Goal: Transaction & Acquisition: Purchase product/service

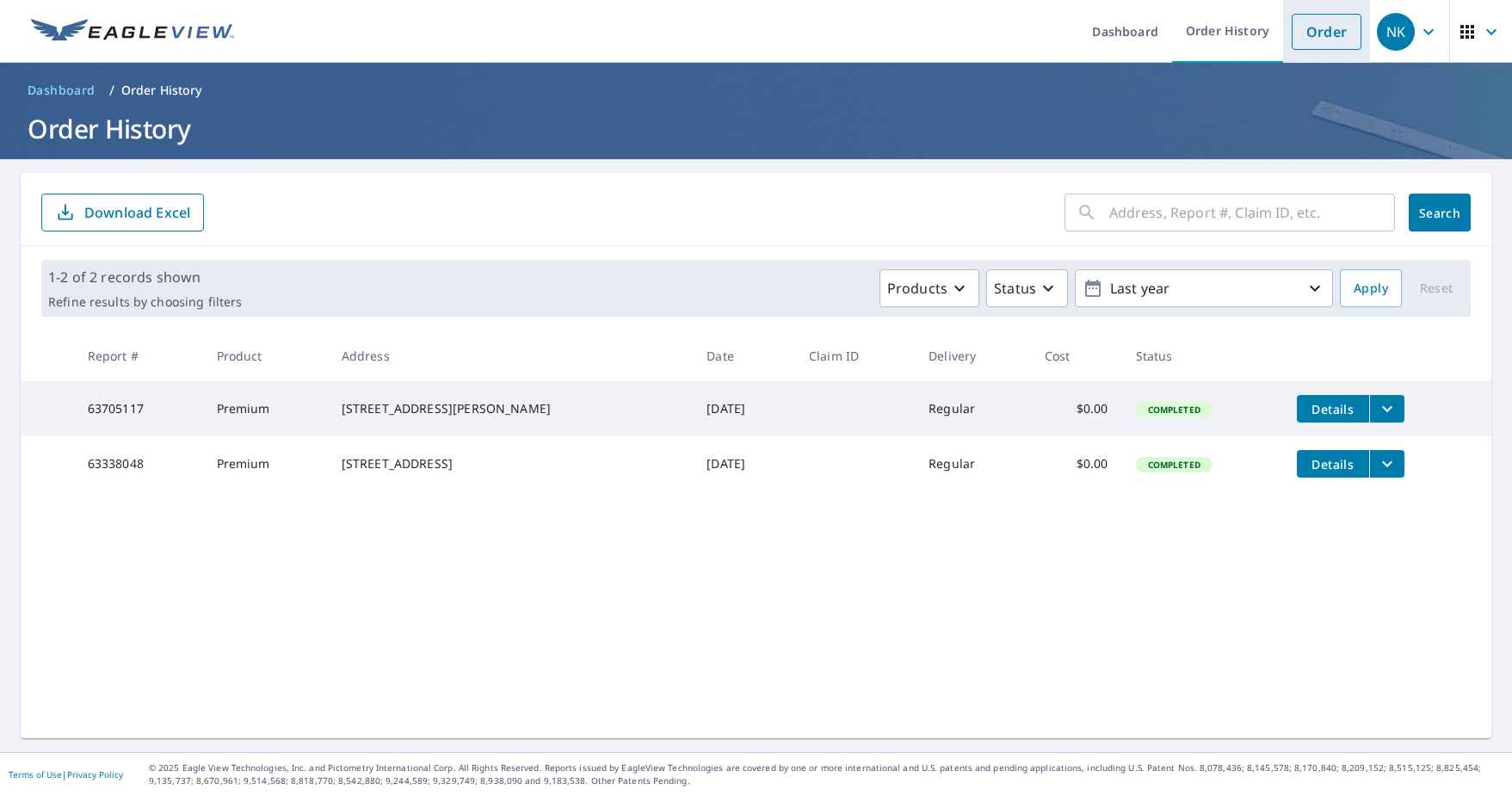
click at [1315, 25] on link "Order" at bounding box center [1326, 32] width 70 height 36
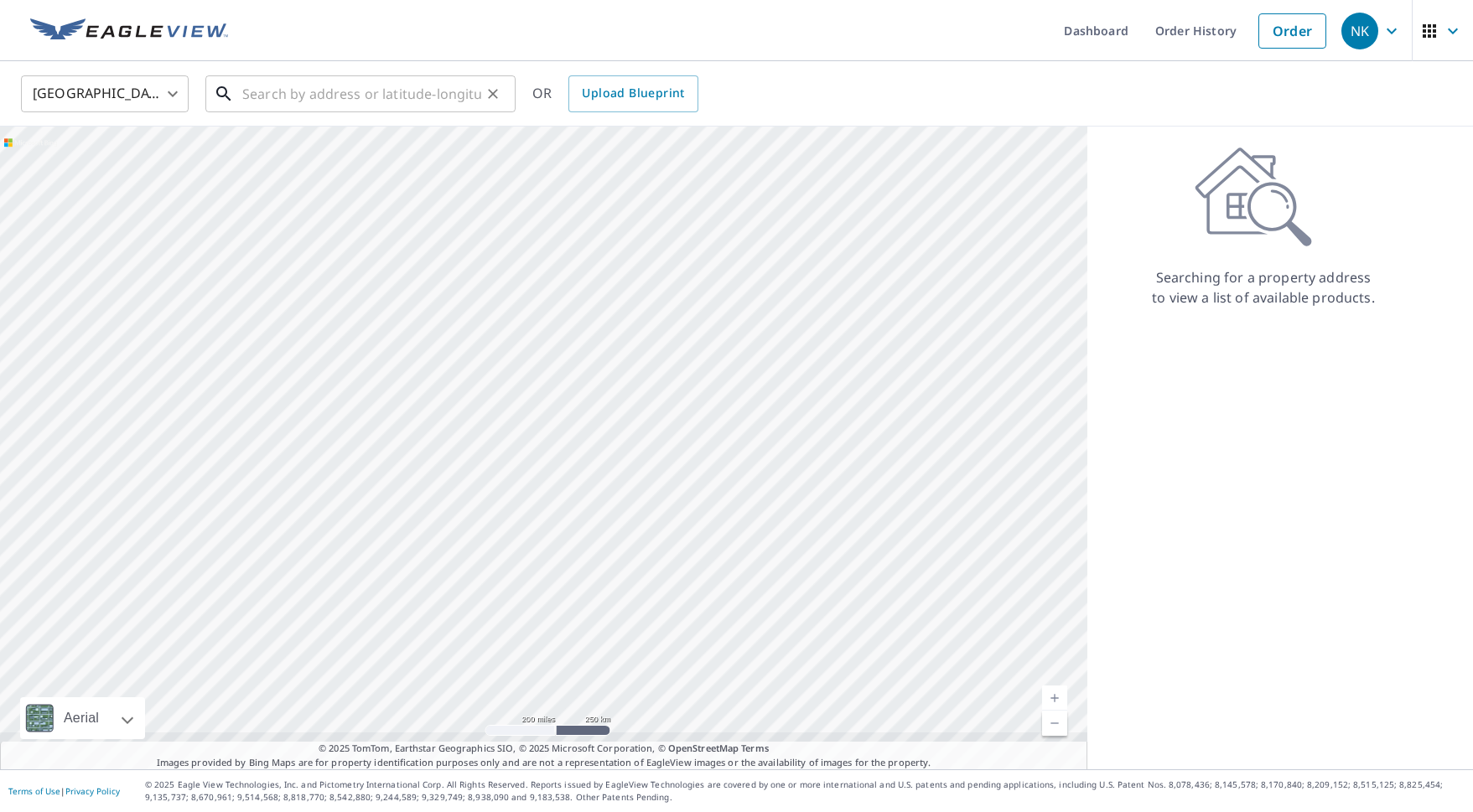
click at [276, 98] on input "text" at bounding box center [361, 94] width 239 height 47
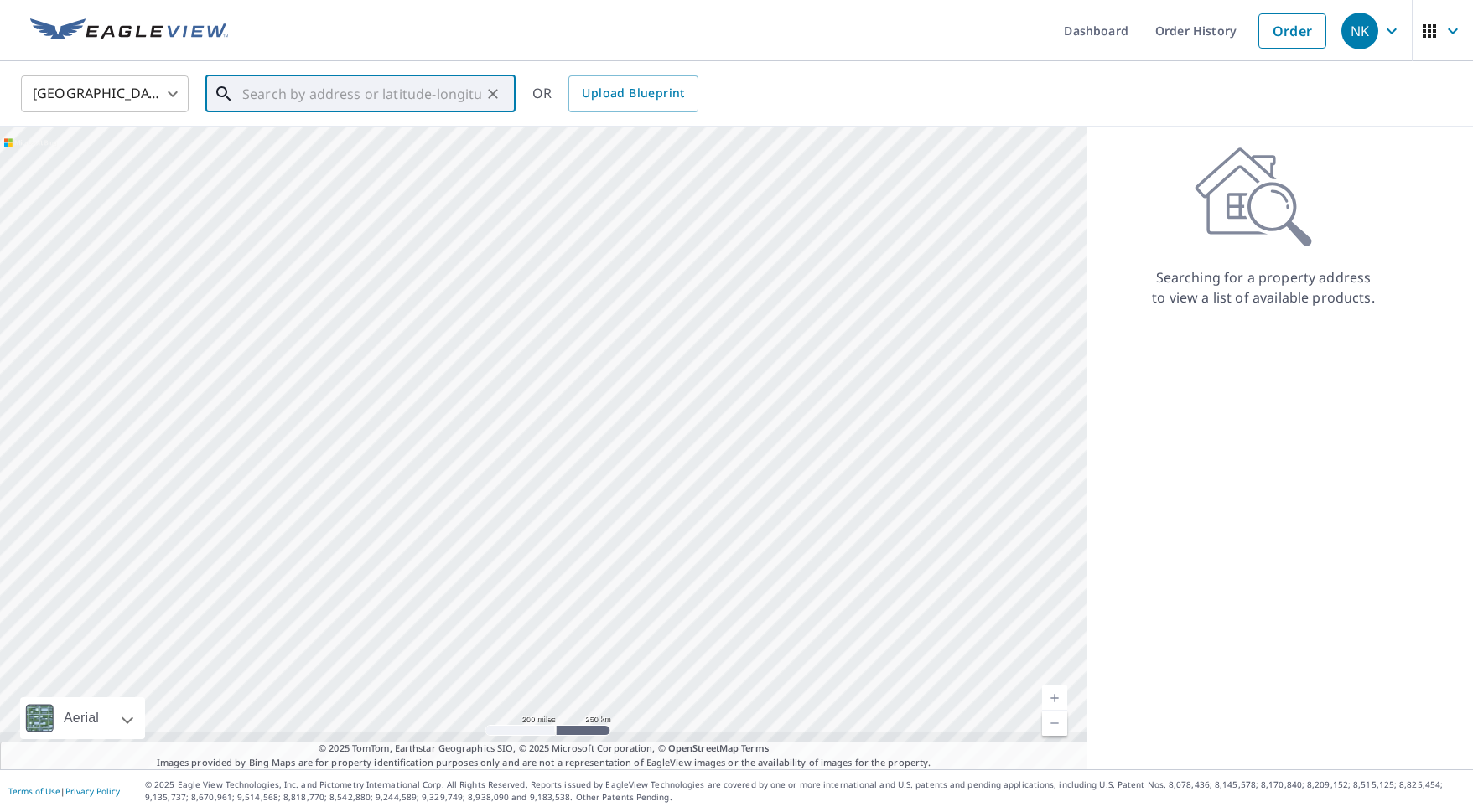
paste input "357 Belleair Dr NE Saint Petersburg, FL 33704"
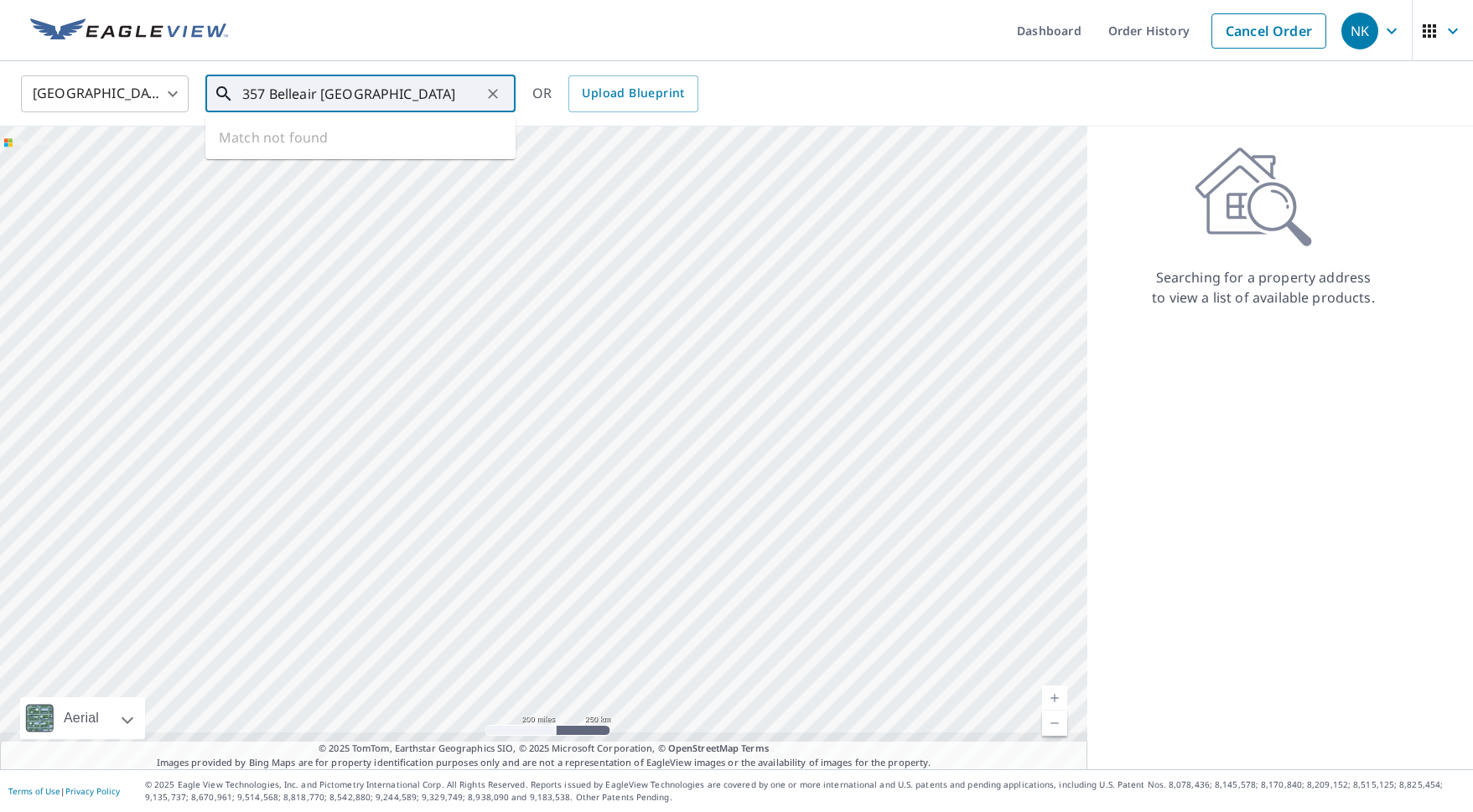
scroll to position [0, 52]
type input "357 Belleair Dr NE Saint Petersburg, FL 33704"
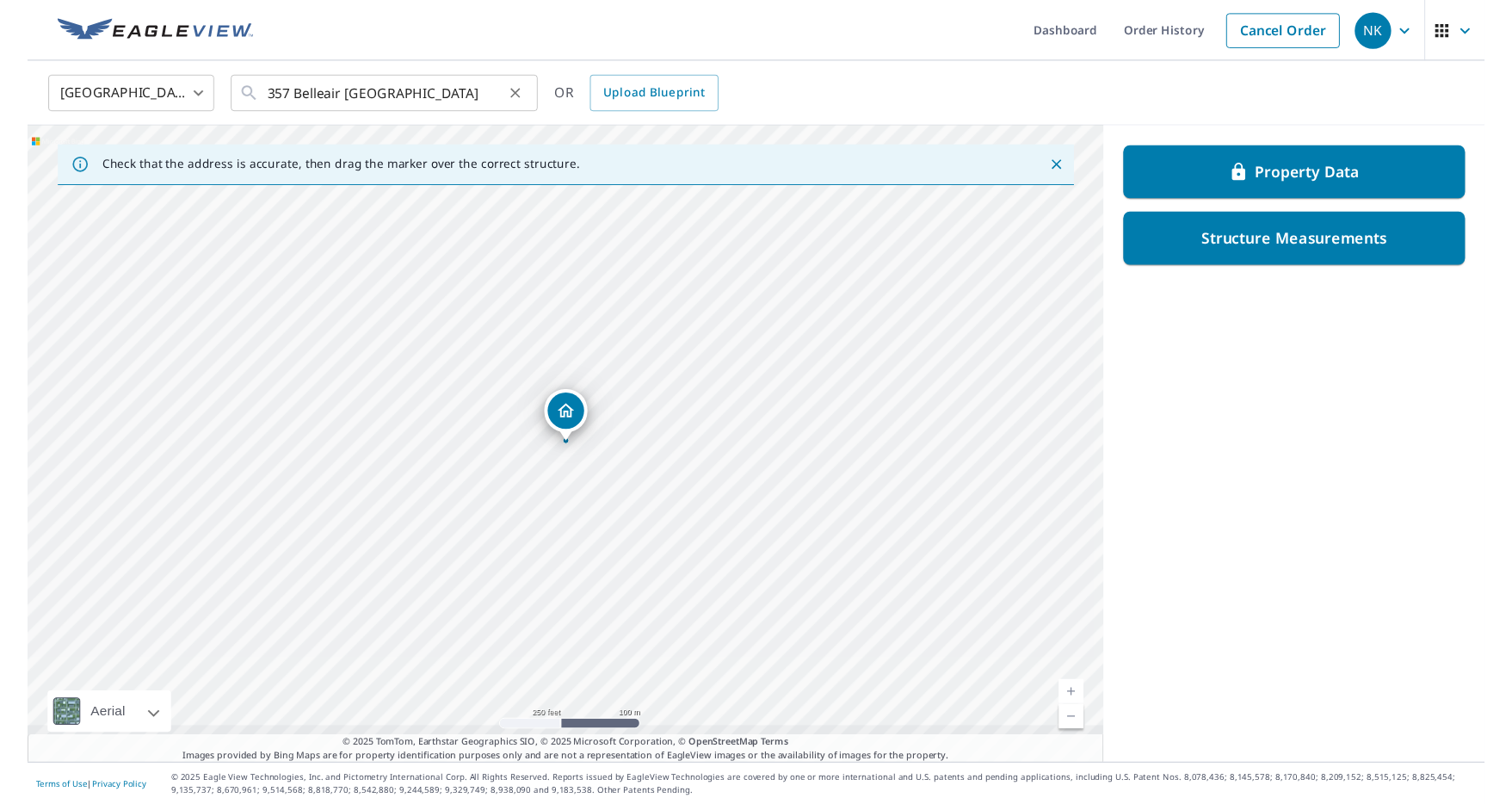
scroll to position [0, 0]
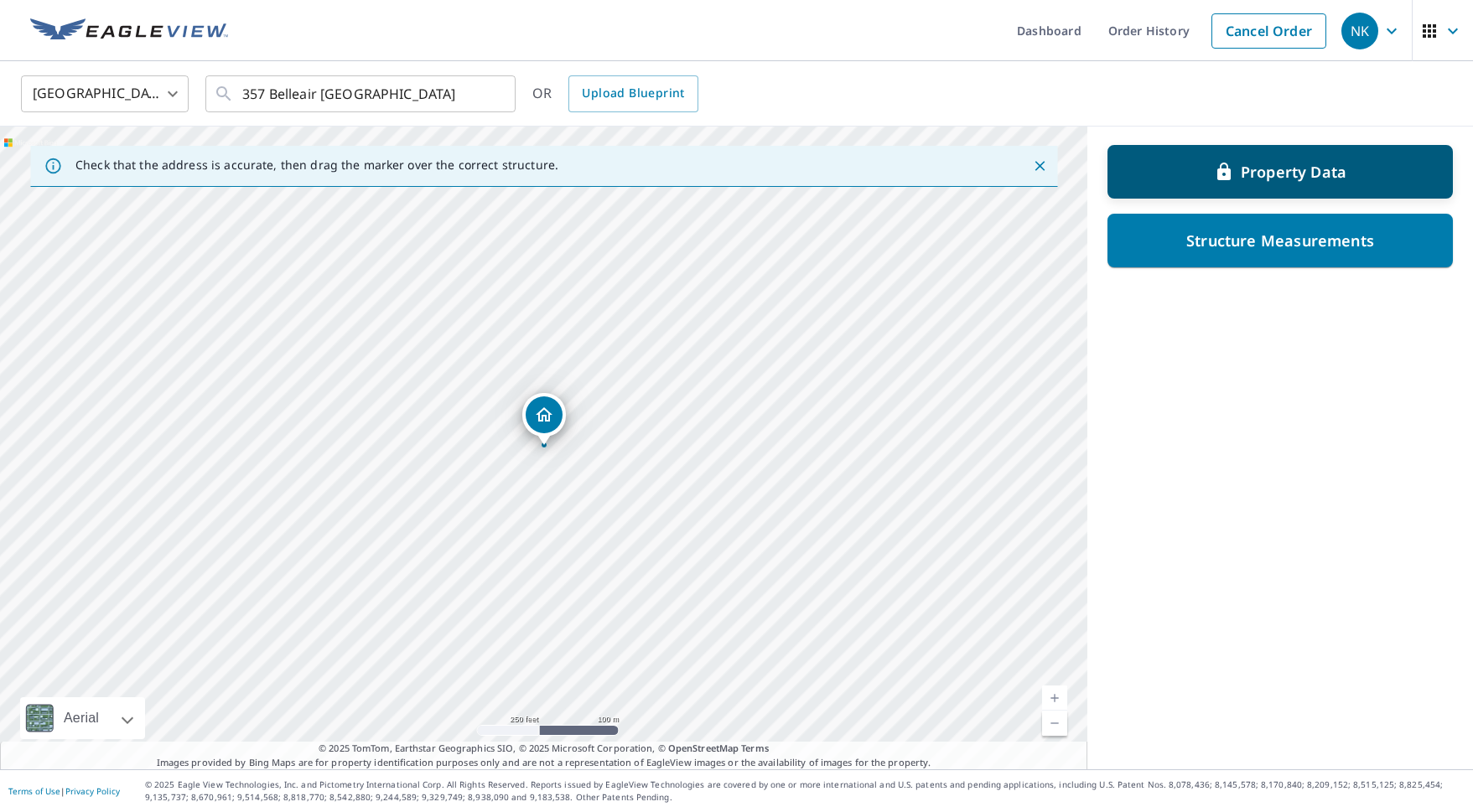
click at [1209, 165] on div "Property Data" at bounding box center [1280, 171] width 302 height 30
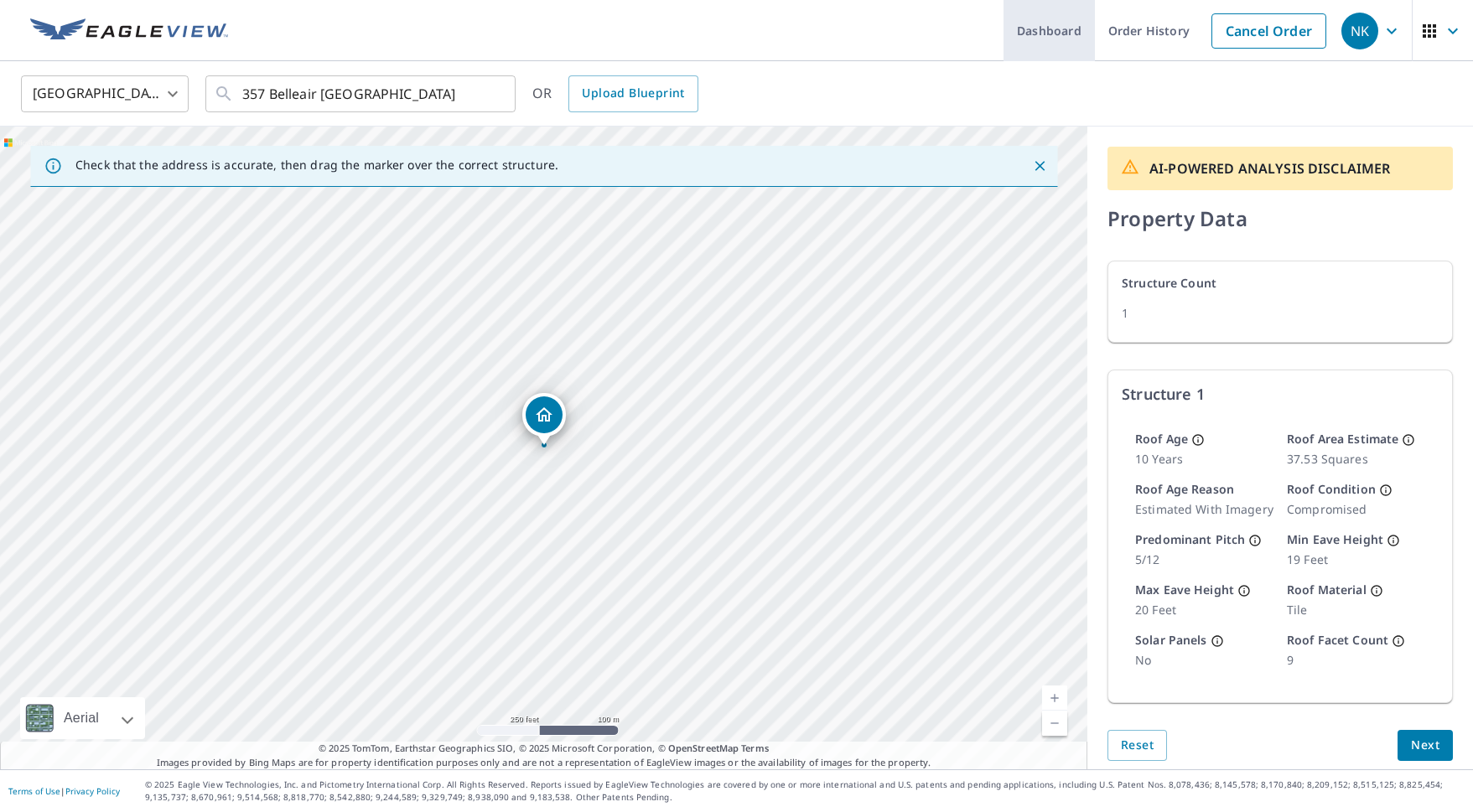
click at [1033, 28] on link "Dashboard" at bounding box center [1049, 30] width 91 height 61
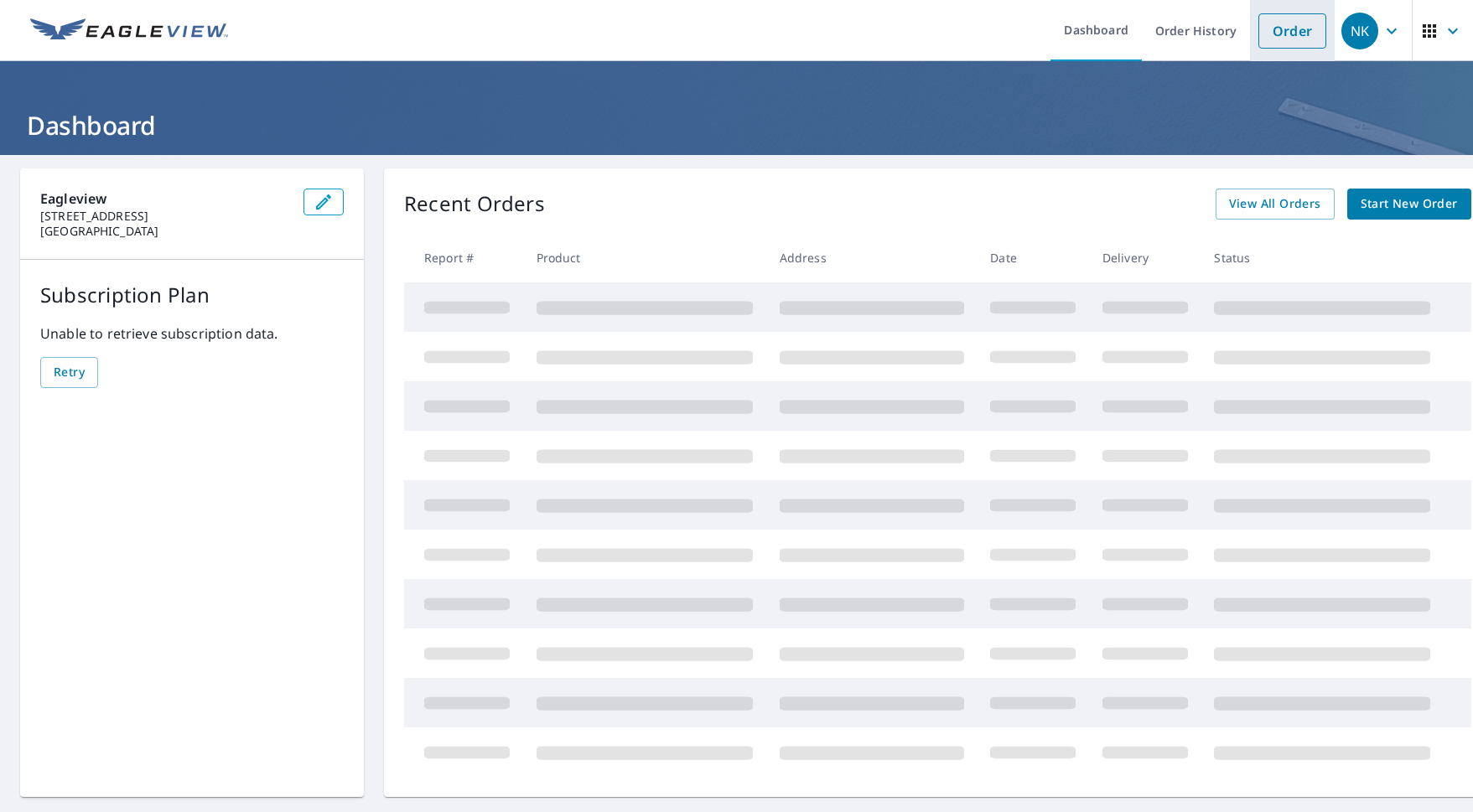
click at [1297, 28] on link "Order" at bounding box center [1292, 31] width 68 height 35
